Goal: Task Accomplishment & Management: Use online tool/utility

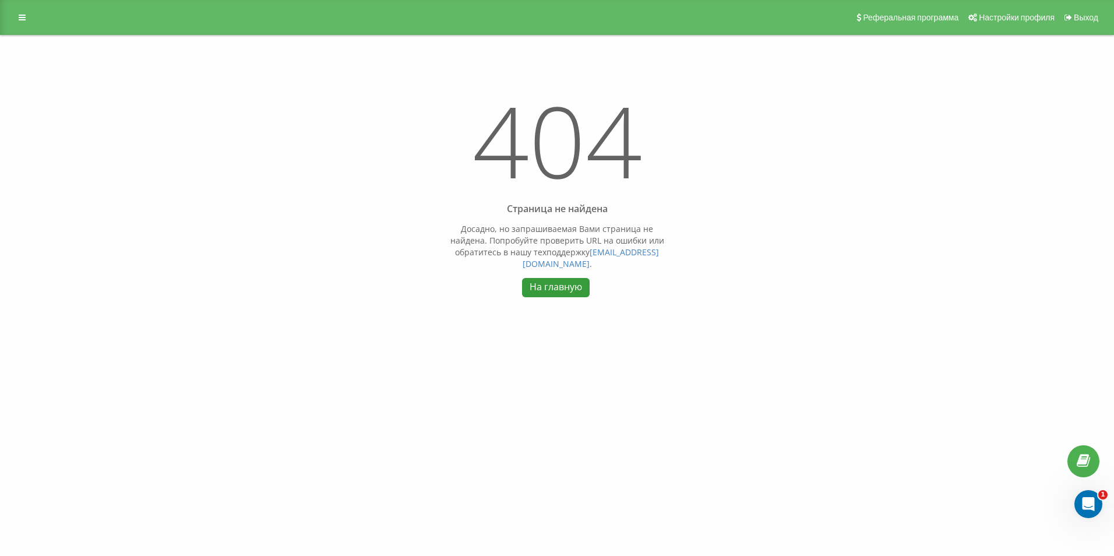
click at [545, 278] on link "На главную" at bounding box center [555, 287] width 67 height 19
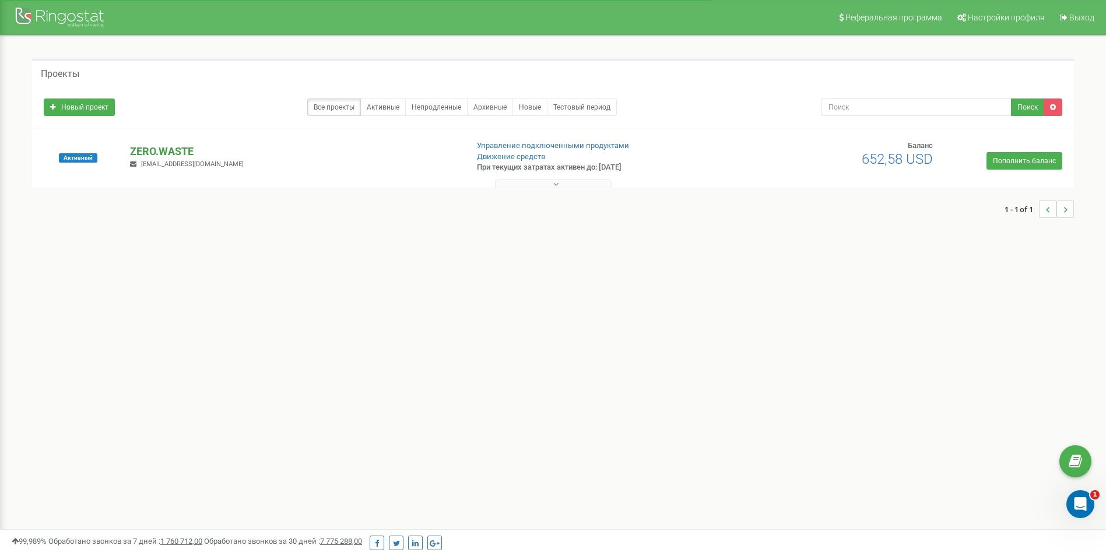
click at [161, 145] on p "ZERO.WASTE" at bounding box center [294, 151] width 328 height 15
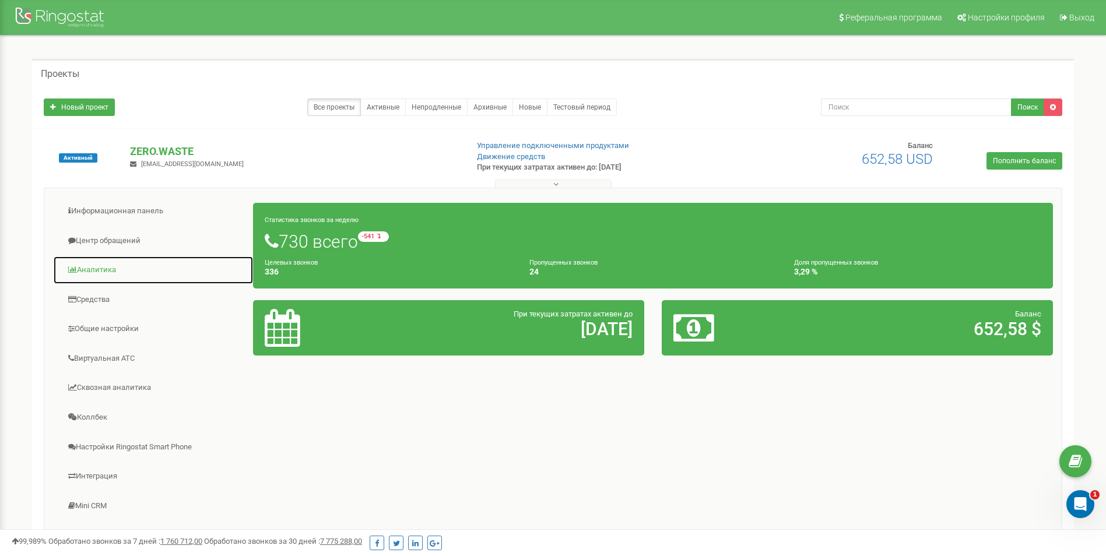
click at [108, 266] on link "Аналитика" at bounding box center [153, 270] width 200 height 29
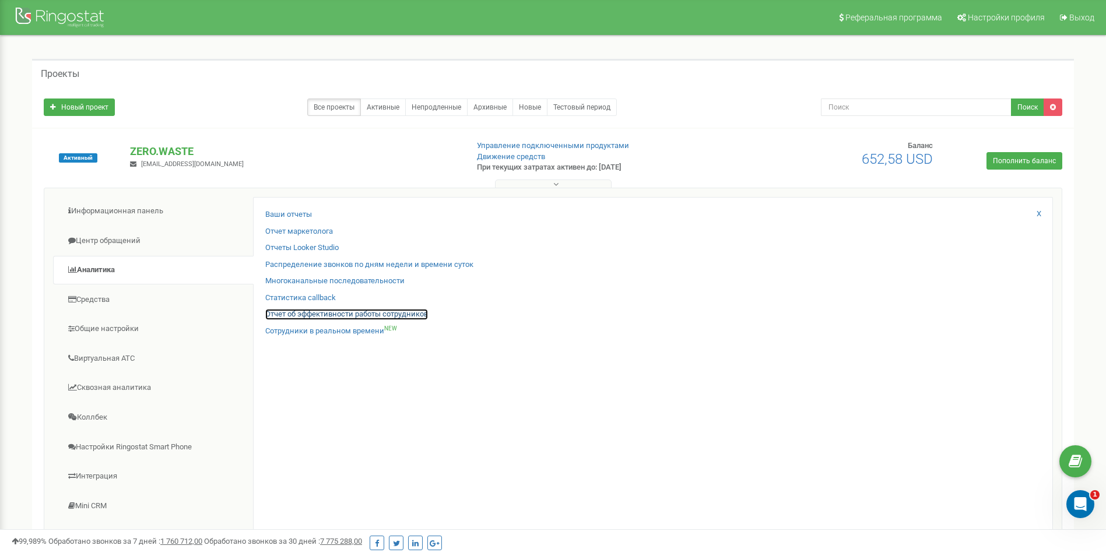
click at [294, 311] on link "Отчет об эффективности работы сотрудников" at bounding box center [346, 314] width 163 height 11
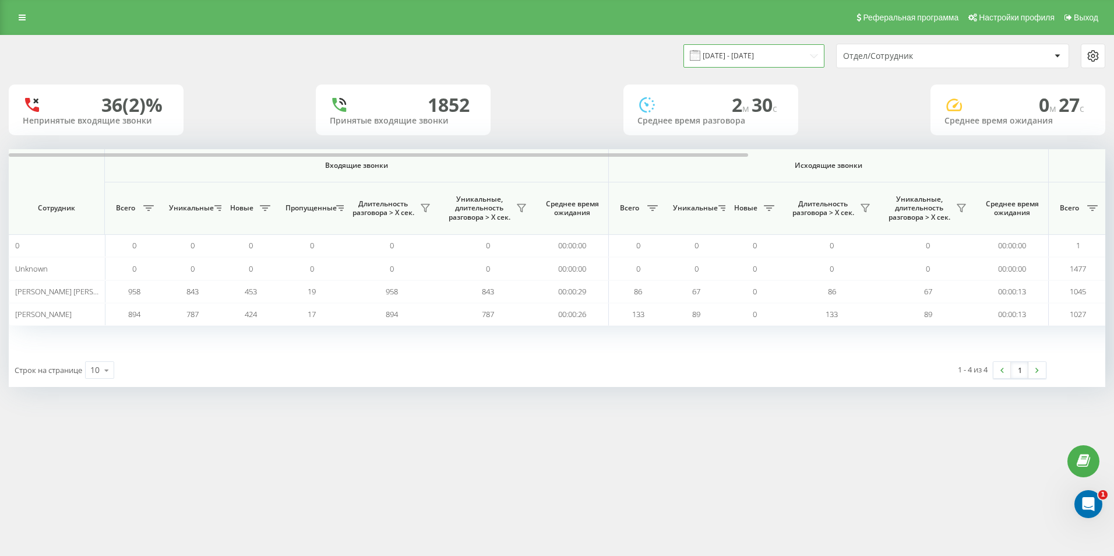
click at [778, 54] on input "[DATE] - [DATE]" at bounding box center [754, 55] width 141 height 23
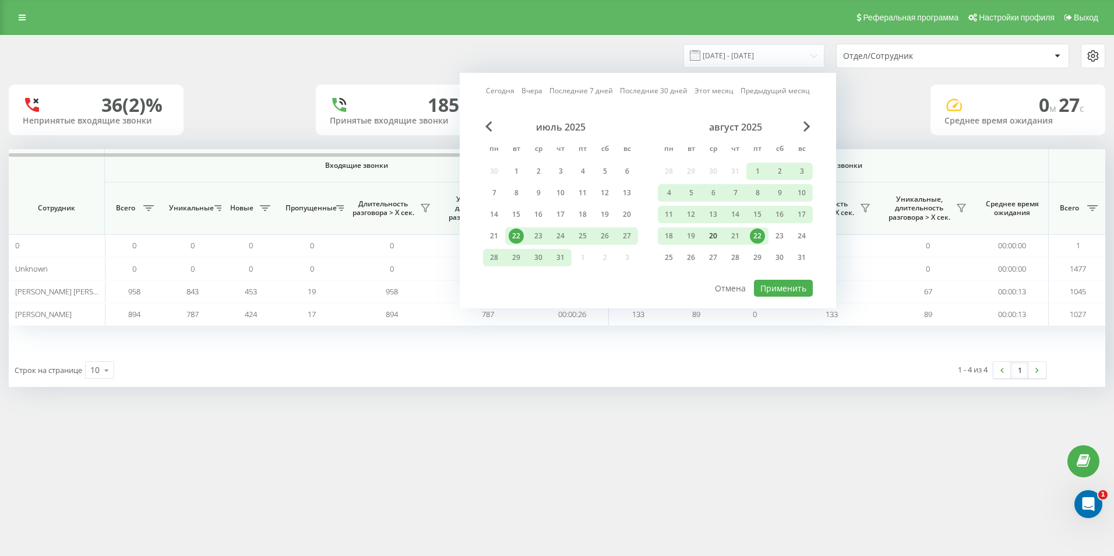
click at [717, 235] on div "20" at bounding box center [713, 235] width 15 height 15
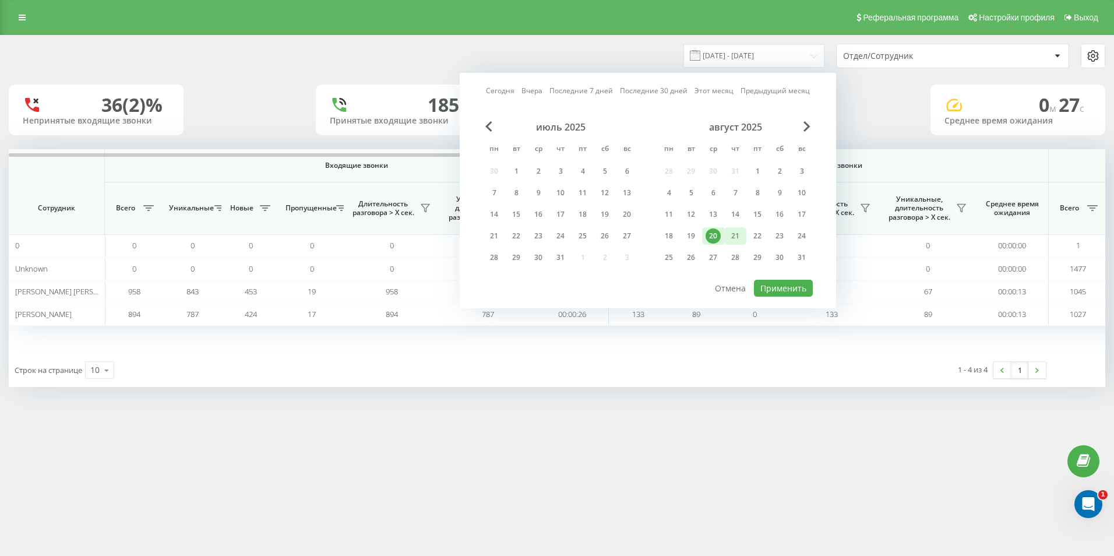
click at [737, 237] on div "21" at bounding box center [735, 235] width 15 height 15
drag, startPoint x: 779, startPoint y: 279, endPoint x: 782, endPoint y: 294, distance: 15.4
click at [779, 279] on div at bounding box center [648, 279] width 330 height 1
click at [782, 294] on button "Применить" at bounding box center [783, 288] width 59 height 17
type input "20.08.2025 - 21.08.2025"
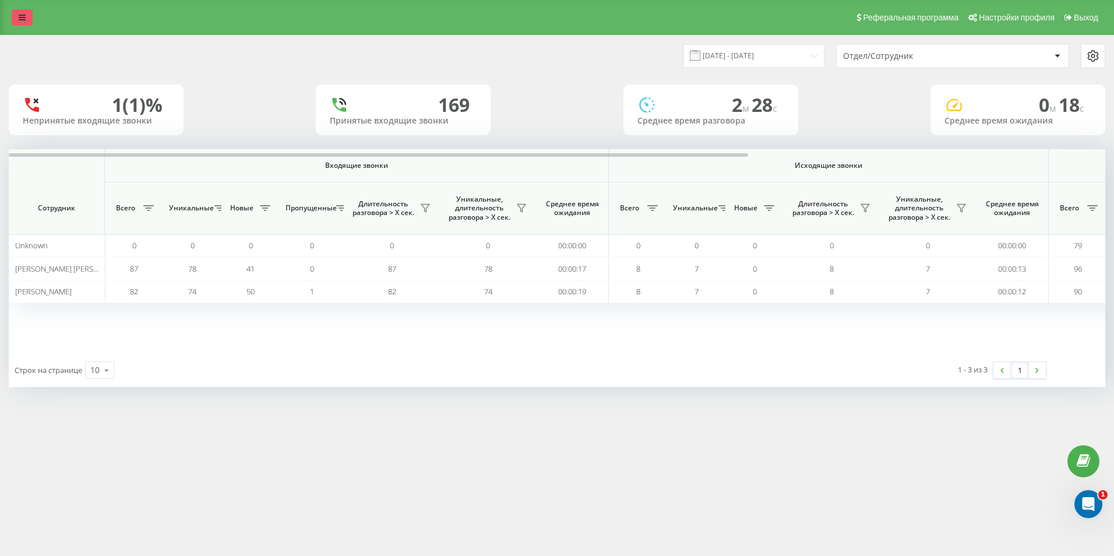
click at [20, 14] on icon at bounding box center [22, 17] width 7 height 8
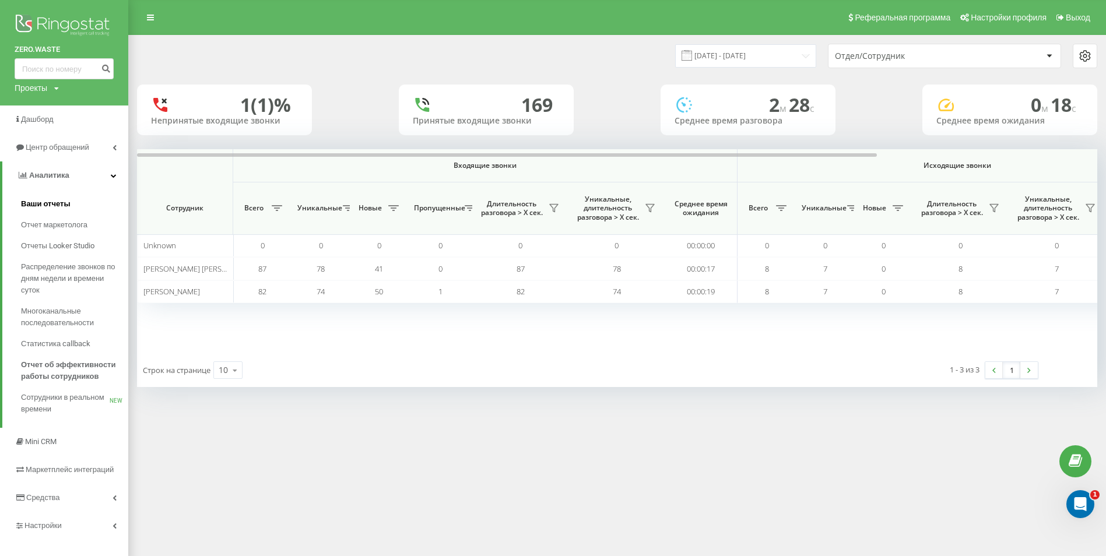
click at [59, 208] on span "Ваши отчеты" at bounding box center [46, 204] width 50 height 12
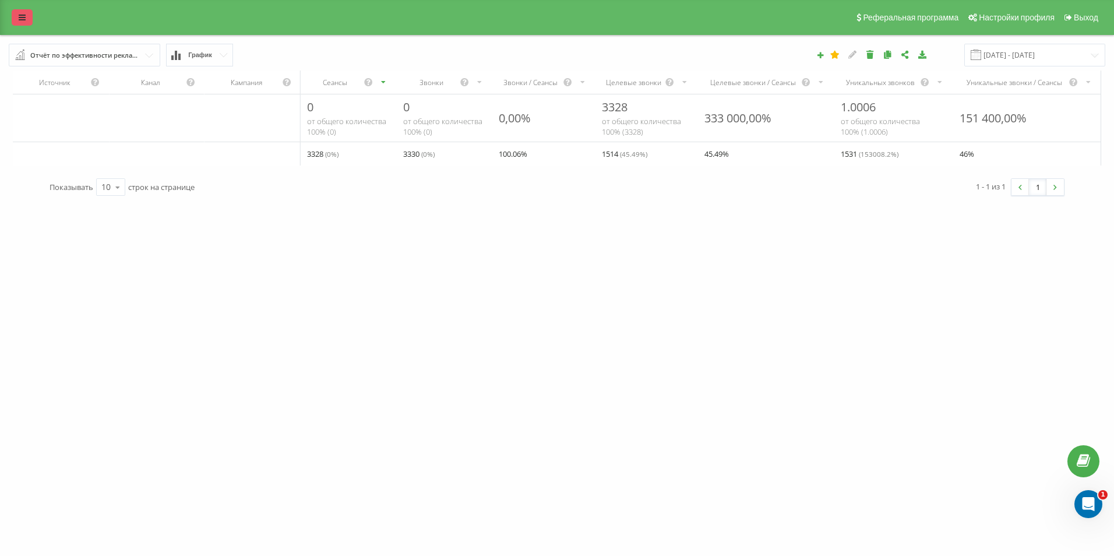
click at [21, 10] on link at bounding box center [22, 17] width 21 height 16
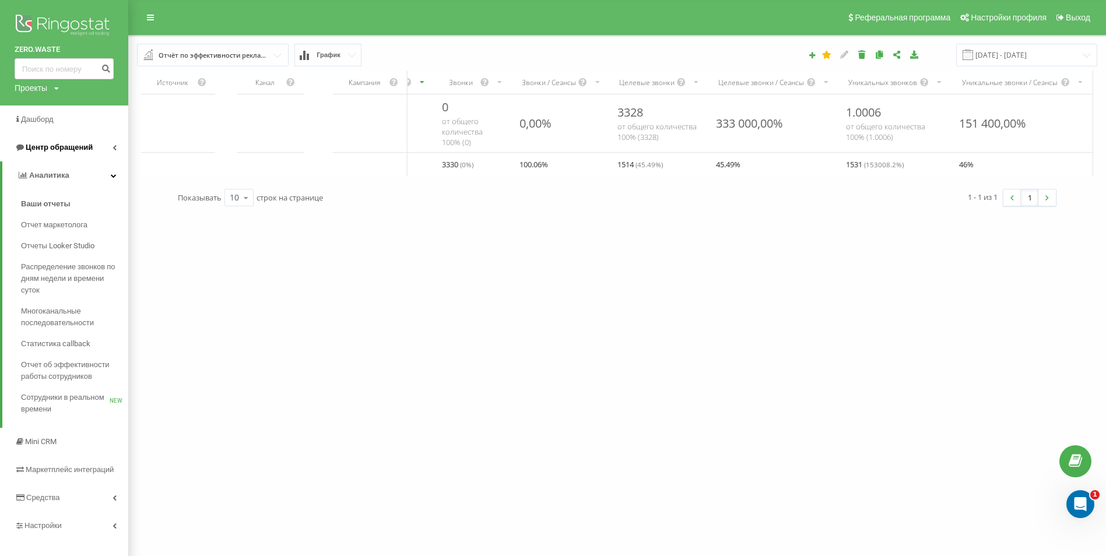
click at [105, 145] on link "Центр обращений" at bounding box center [64, 147] width 128 height 28
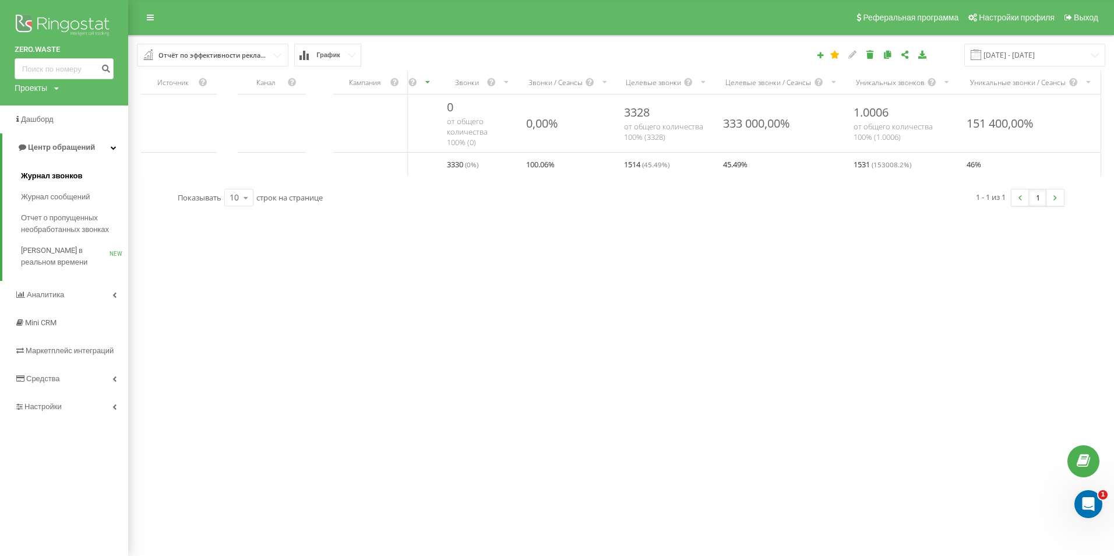
click at [65, 176] on span "Журнал звонков" at bounding box center [51, 176] width 61 height 12
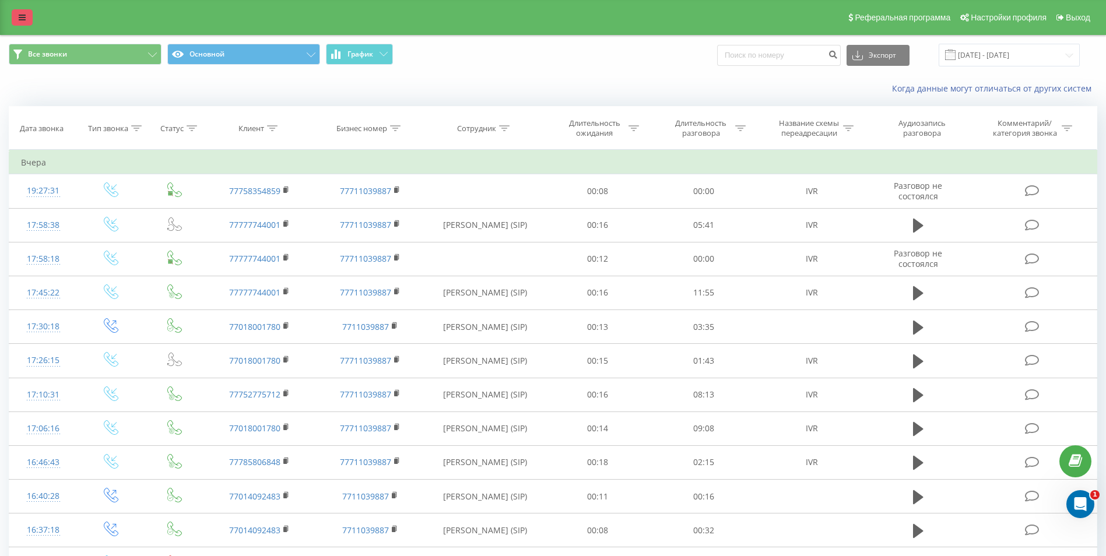
click at [22, 19] on icon at bounding box center [22, 17] width 7 height 8
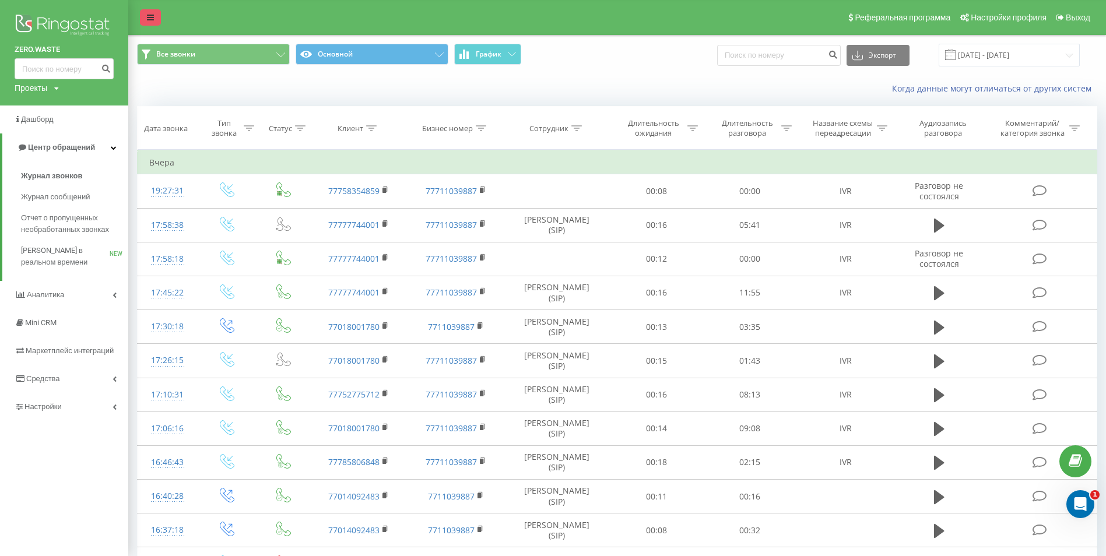
click at [150, 15] on icon at bounding box center [150, 17] width 7 height 8
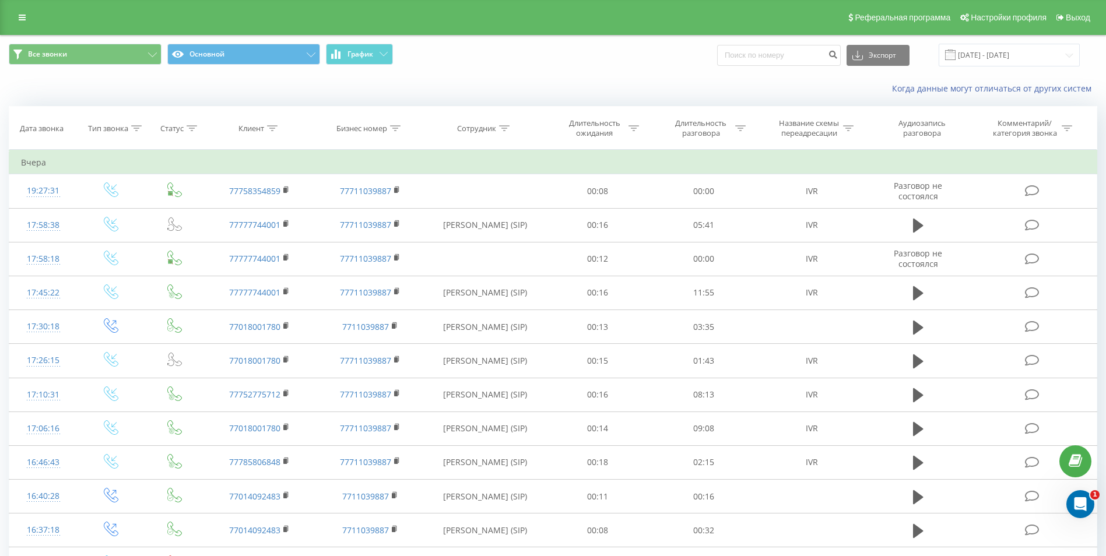
click at [16, 18] on link at bounding box center [22, 17] width 21 height 16
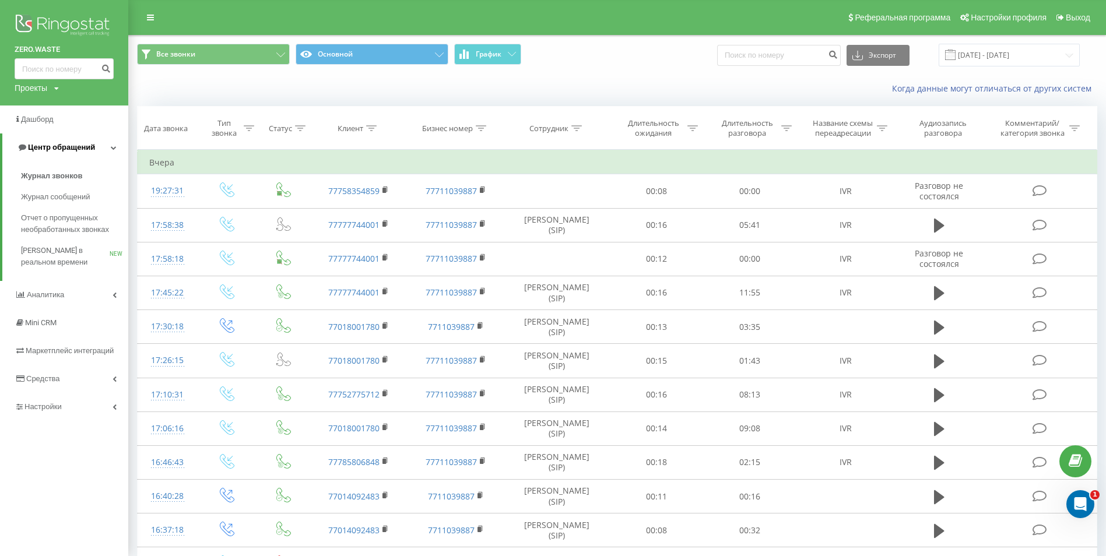
click at [94, 152] on link "Центр обращений" at bounding box center [65, 147] width 126 height 28
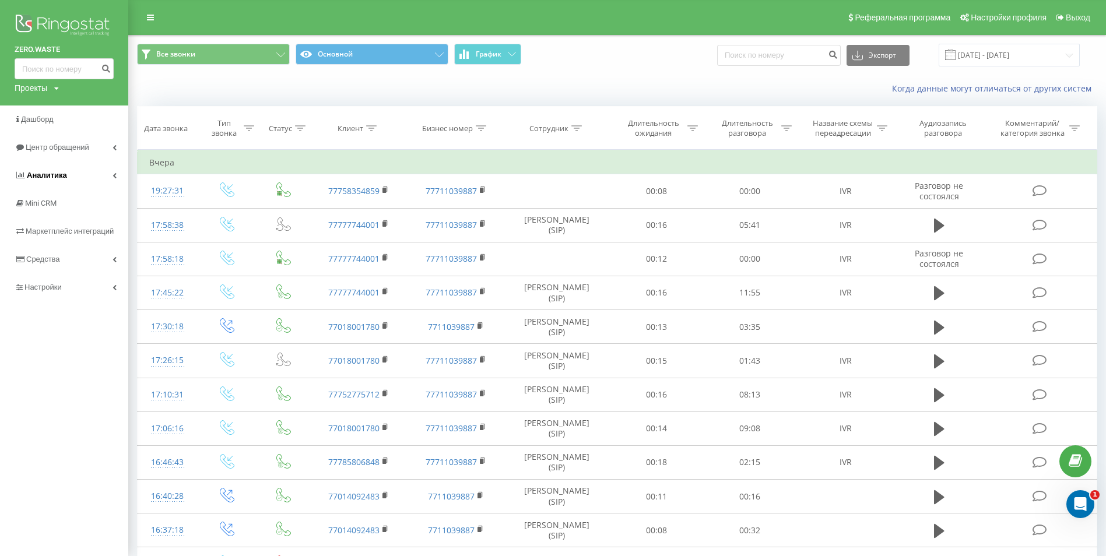
click at [80, 179] on link "Аналитика" at bounding box center [64, 175] width 128 height 28
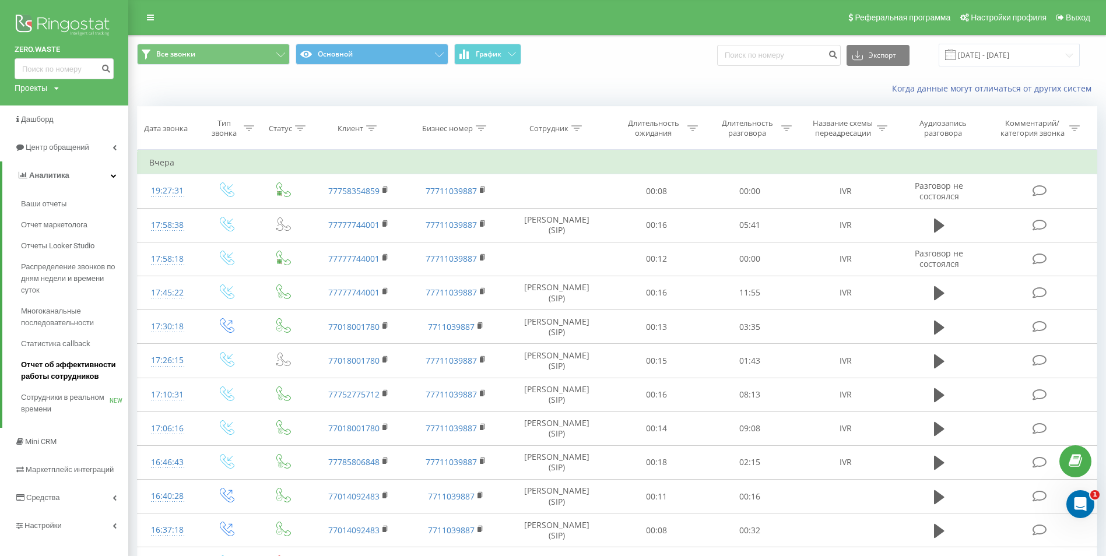
click at [66, 370] on span "Отчет об эффективности работы сотрудников" at bounding box center [71, 370] width 101 height 23
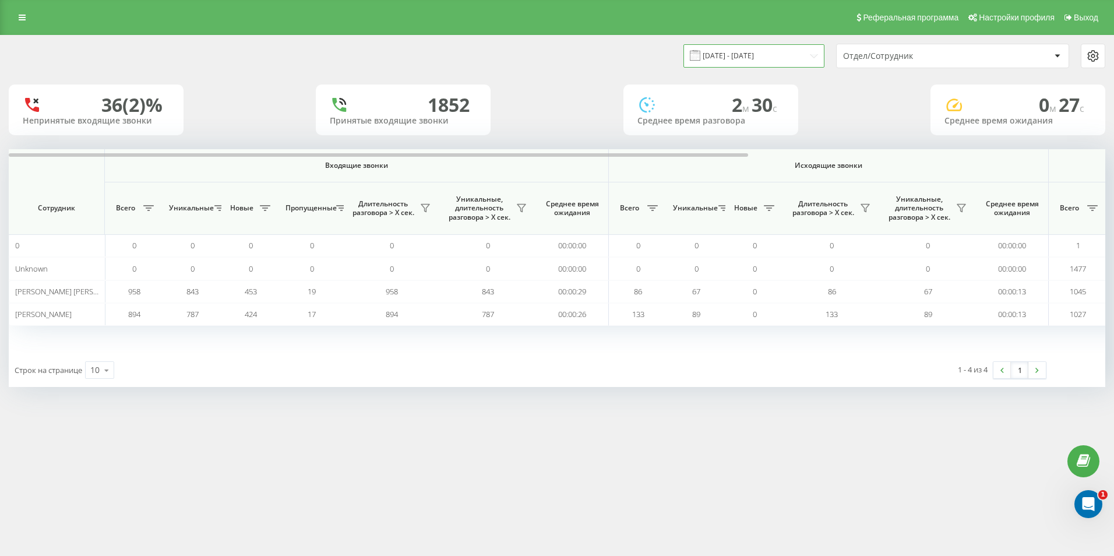
click at [784, 54] on input "[DATE] - [DATE]" at bounding box center [754, 55] width 141 height 23
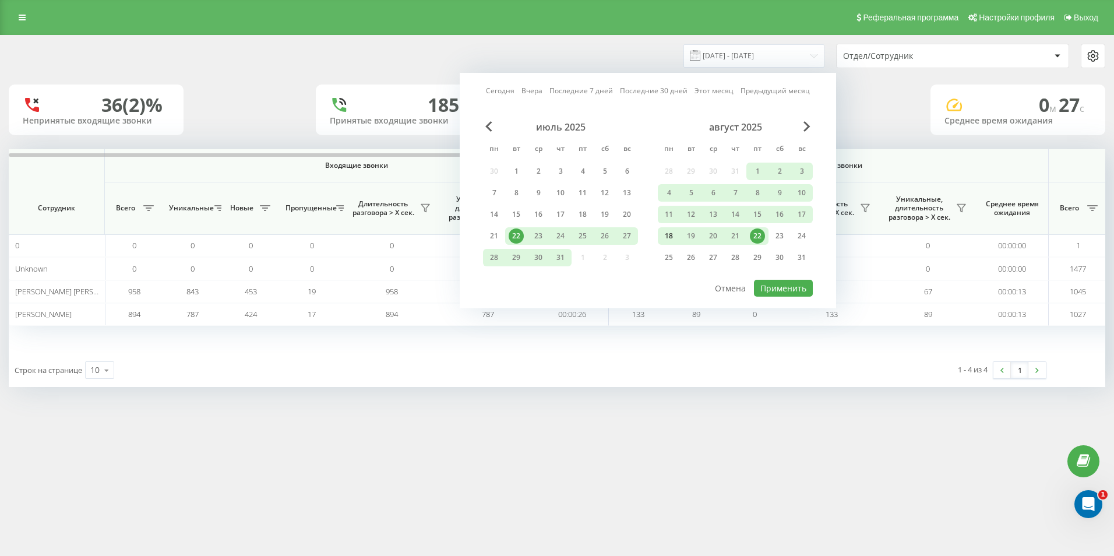
click at [673, 238] on div "18" at bounding box center [669, 235] width 15 height 15
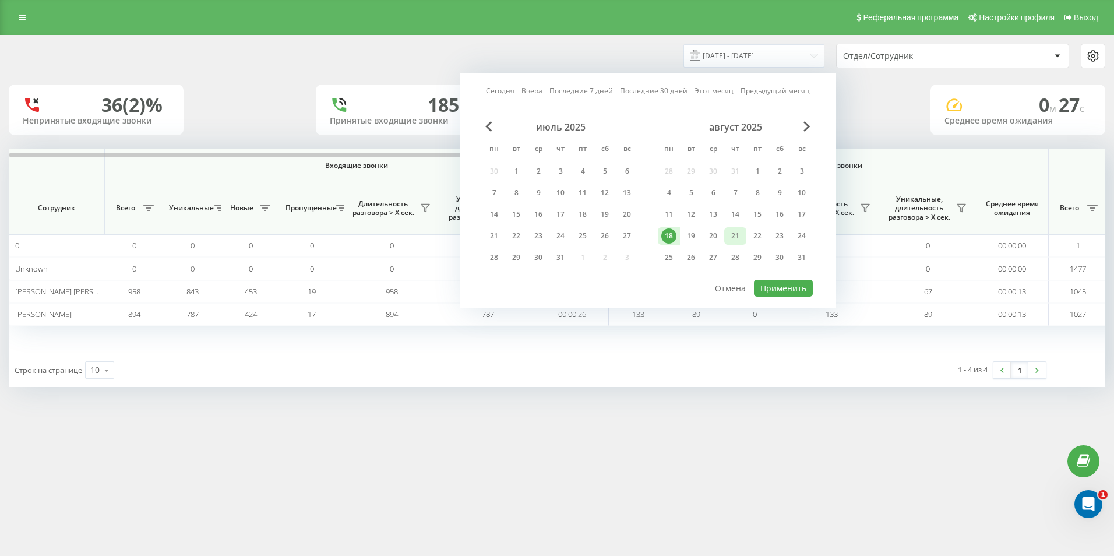
click at [736, 238] on div "21" at bounding box center [735, 235] width 15 height 15
click at [791, 293] on button "Применить" at bounding box center [783, 288] width 59 height 17
type input "[DATE] - [DATE]"
